Goal: Navigation & Orientation: Go to known website

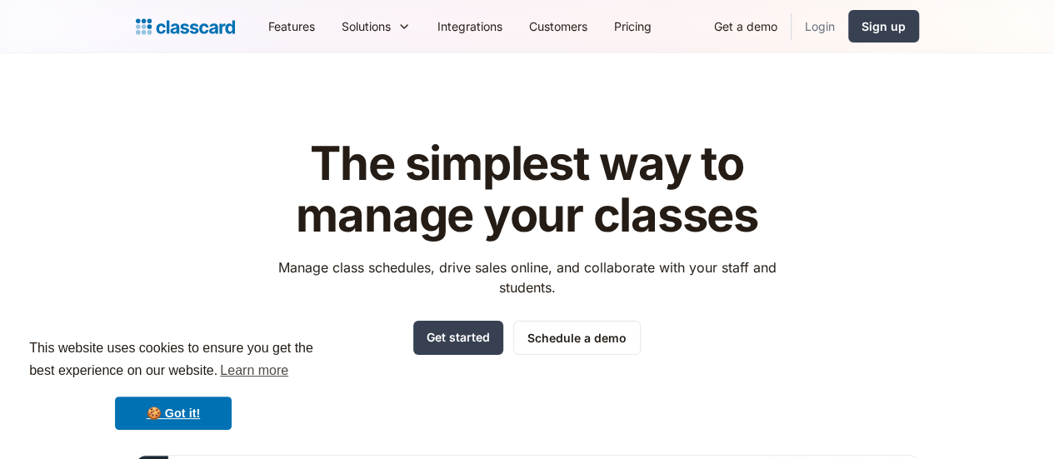
click at [849, 19] on link "Login" at bounding box center [820, 27] width 57 height 38
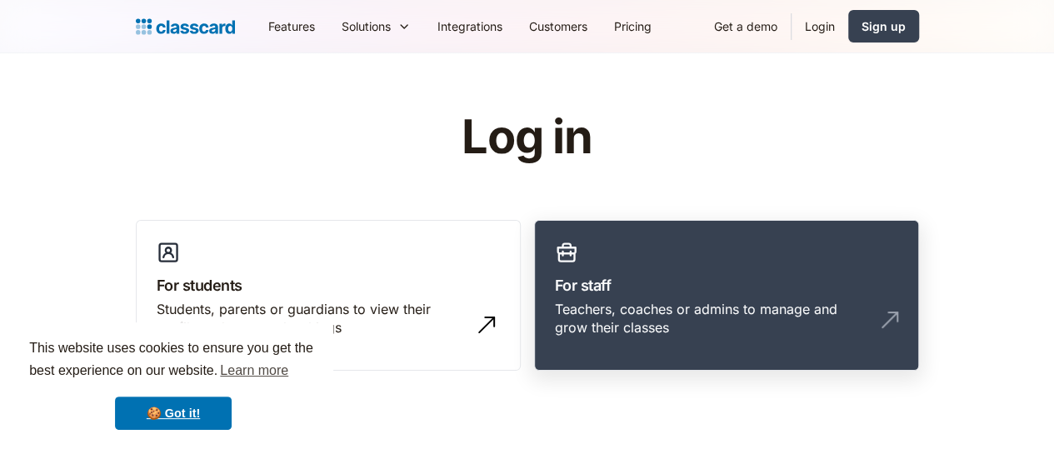
click at [719, 310] on div "Teachers, coaches or admins to manage and grow their classes" at bounding box center [710, 319] width 310 height 38
